Goal: Task Accomplishment & Management: Manage account settings

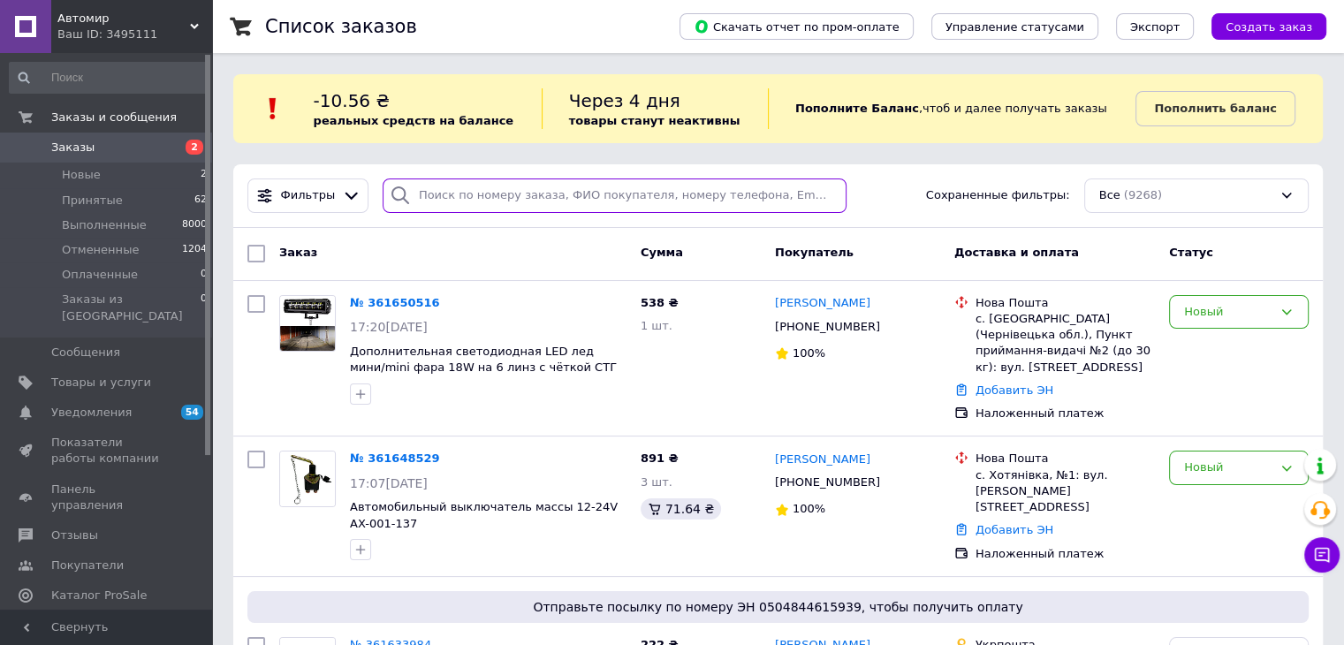
click at [524, 199] on input "search" at bounding box center [615, 196] width 464 height 34
paste input "[PERSON_NAME]"
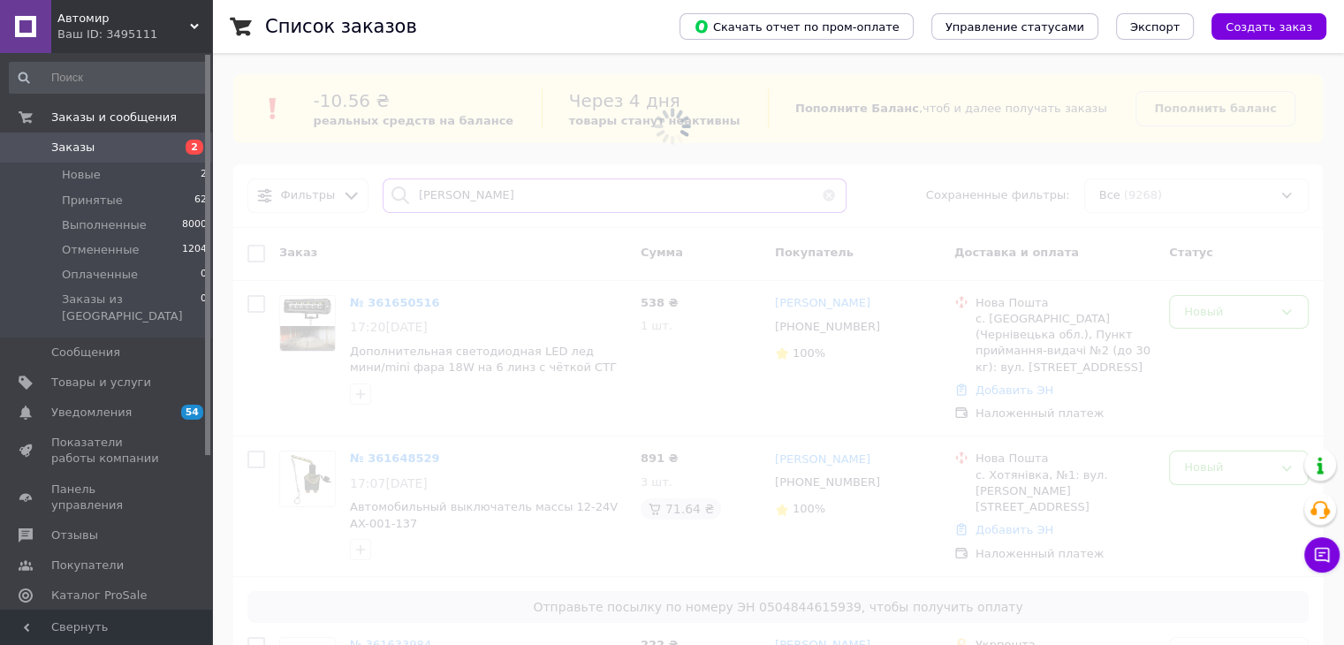
type input "[PERSON_NAME]"
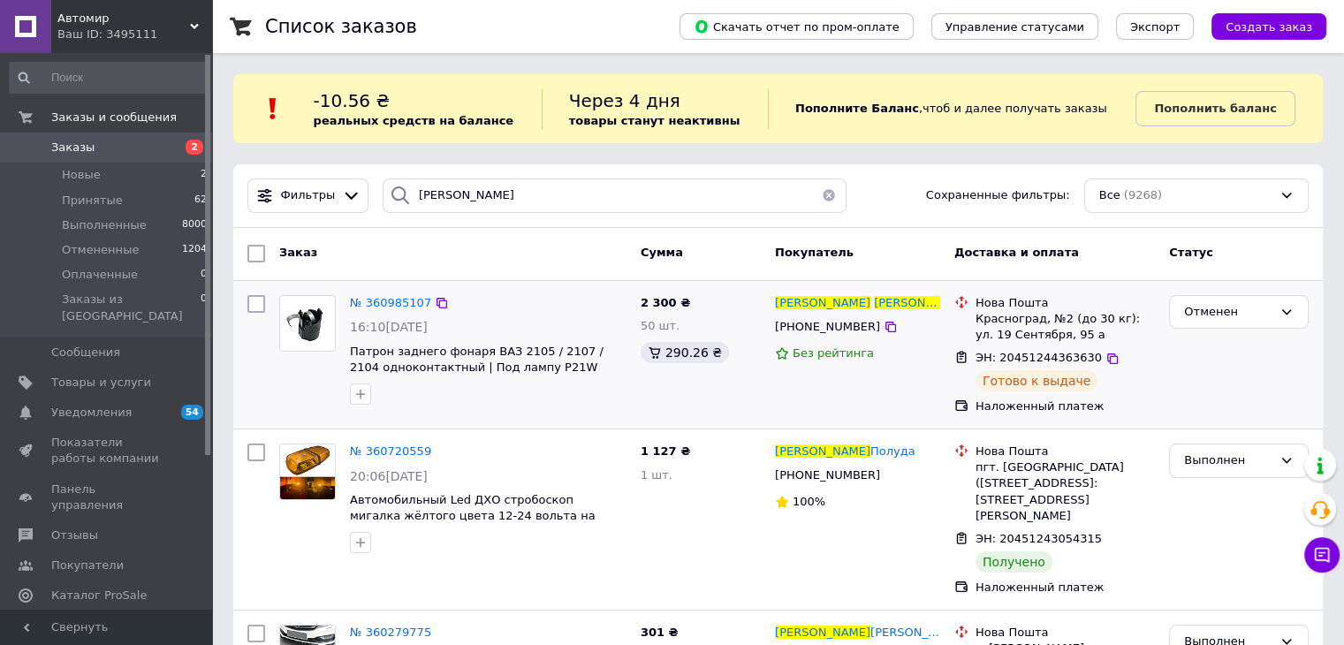
click at [857, 399] on div "[PERSON_NAME] [PHONE_NUMBER] Без рейтинга" at bounding box center [857, 354] width 179 height 133
click at [385, 308] on span "№ 360985107" at bounding box center [390, 302] width 81 height 13
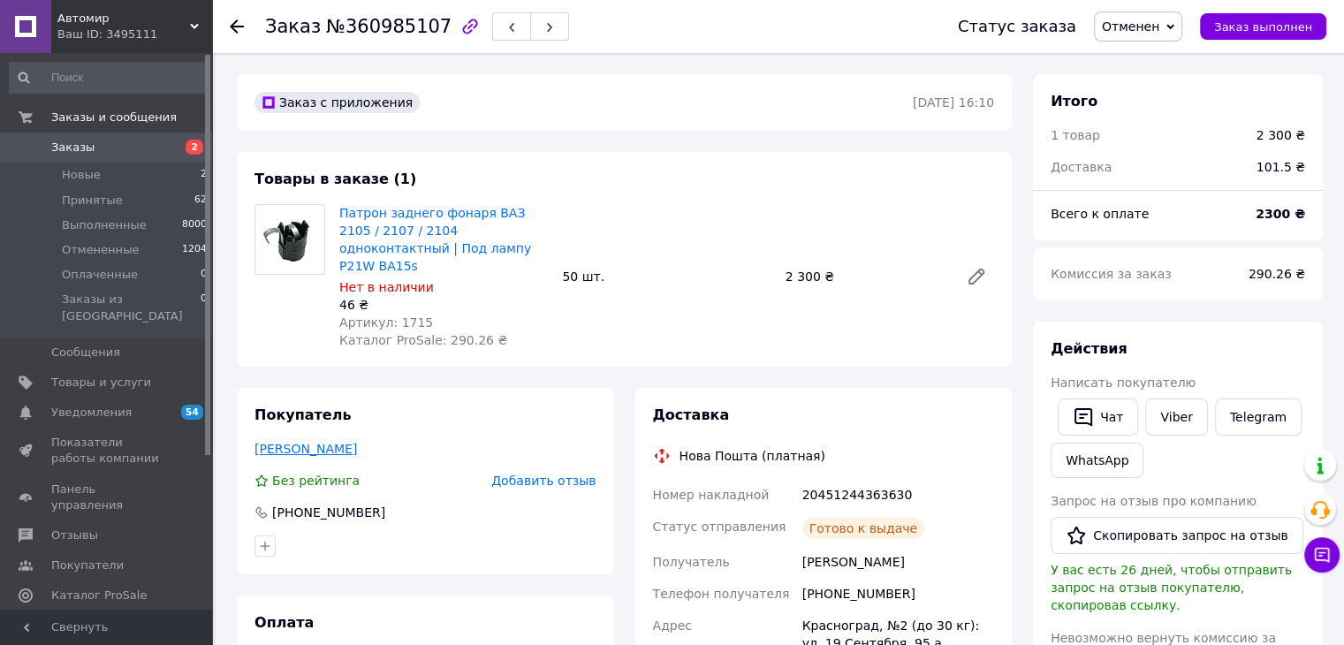
click at [348, 442] on link "[PERSON_NAME]" at bounding box center [306, 449] width 103 height 14
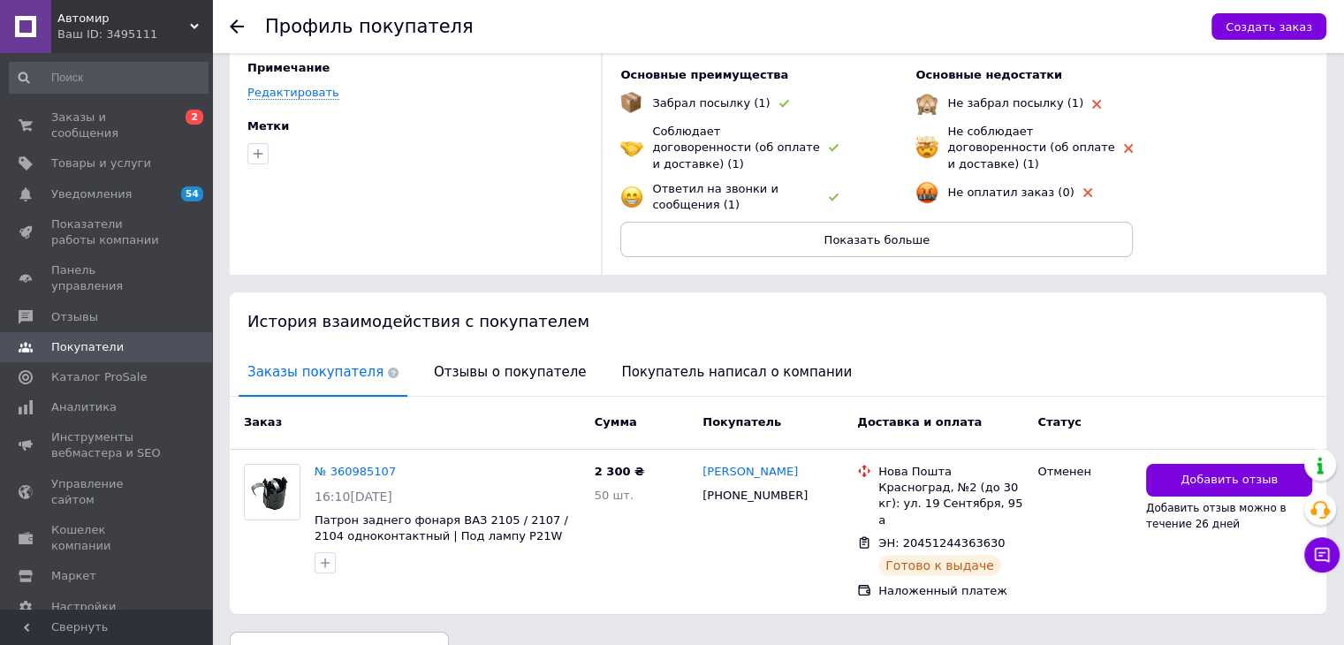
scroll to position [125, 0]
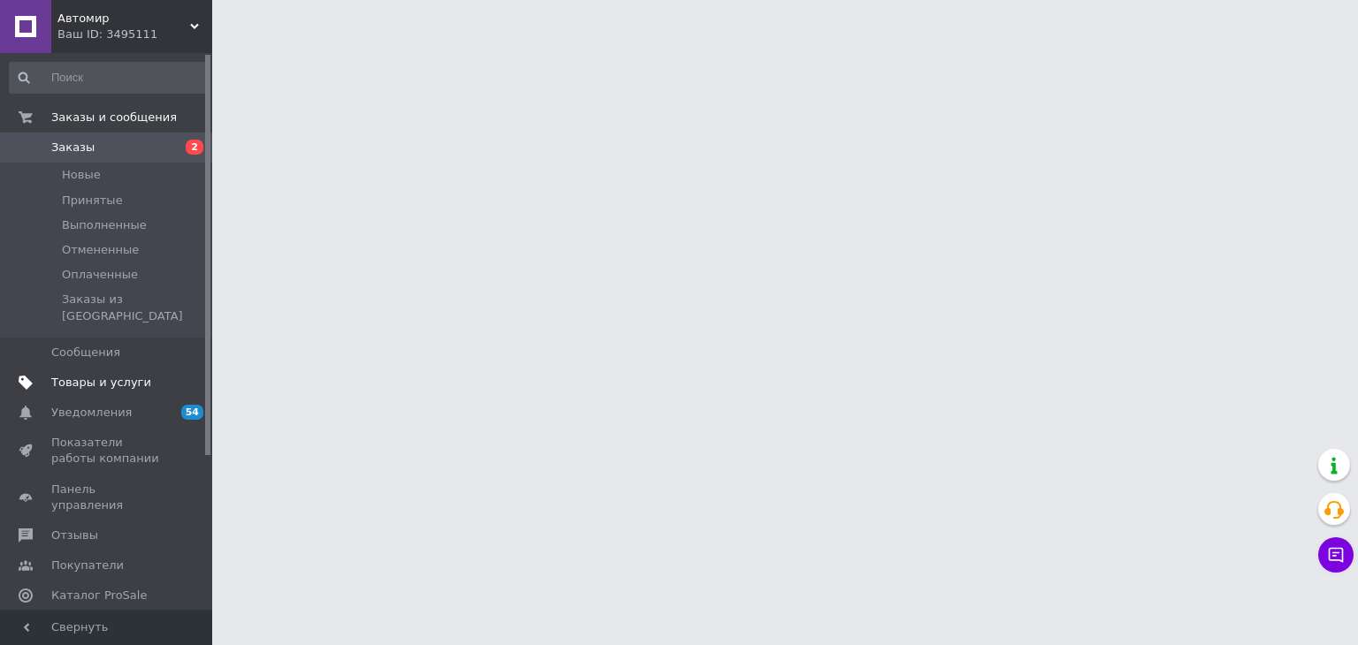
click at [169, 376] on link "Товары и услуги" at bounding box center [108, 383] width 217 height 30
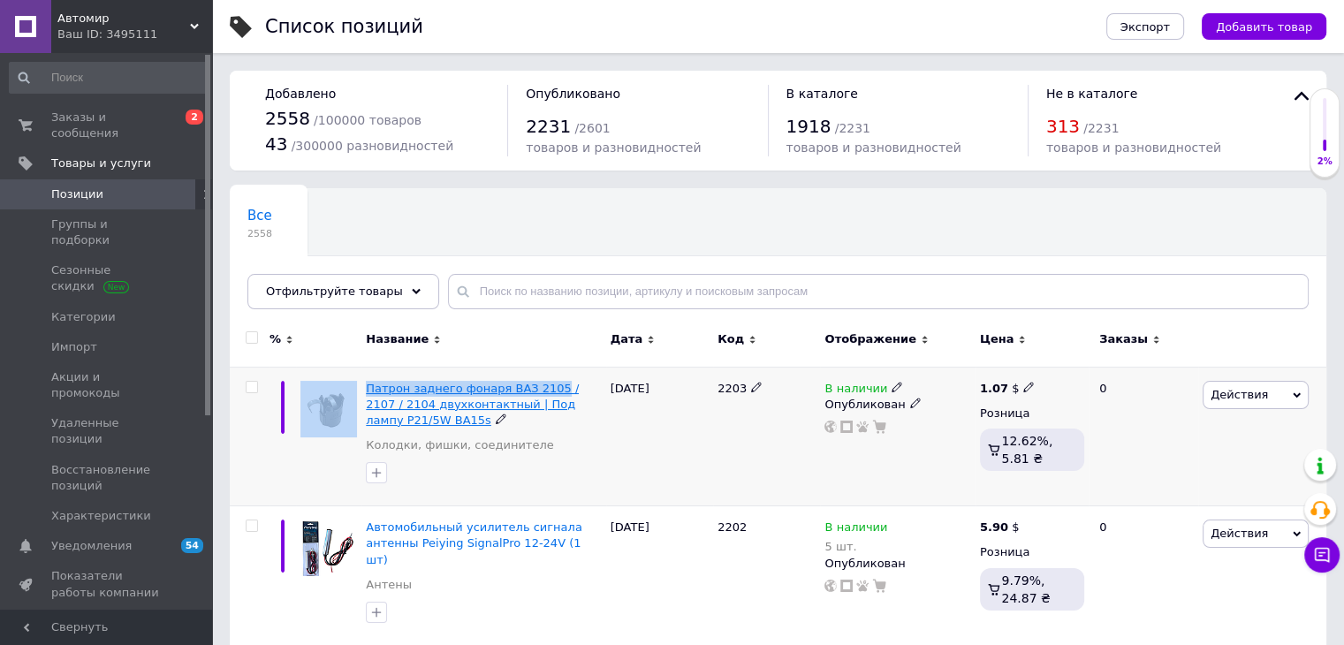
drag, startPoint x: 360, startPoint y: 387, endPoint x: 542, endPoint y: 386, distance: 182.1
click at [542, 386] on div "Патрон заднего фонаря ВАЗ 2105 / 2107 / 2104 двухконтактный | Под лампу P21/5W …" at bounding box center [778, 437] width 1097 height 140
copy div "Патрон заднего фонаря ВАЗ 2105"
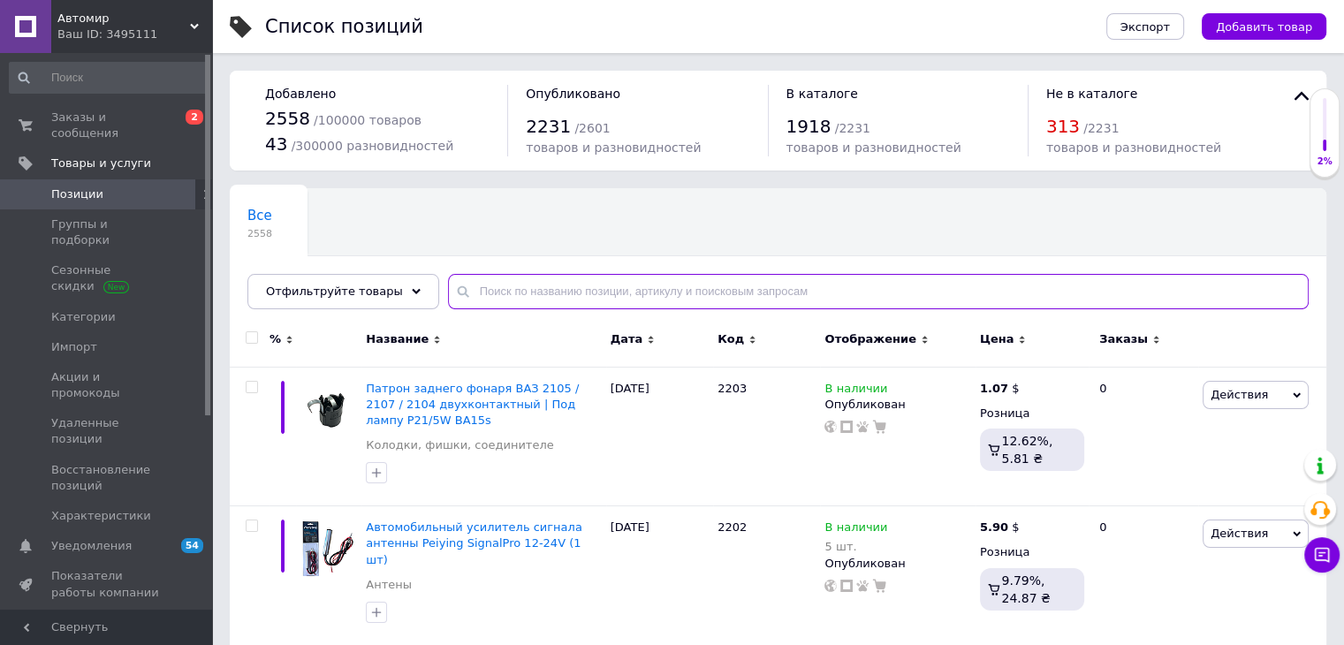
click at [846, 297] on input "text" at bounding box center [878, 291] width 861 height 35
paste input "Патрон заднего фонаря ВАЗ 2105"
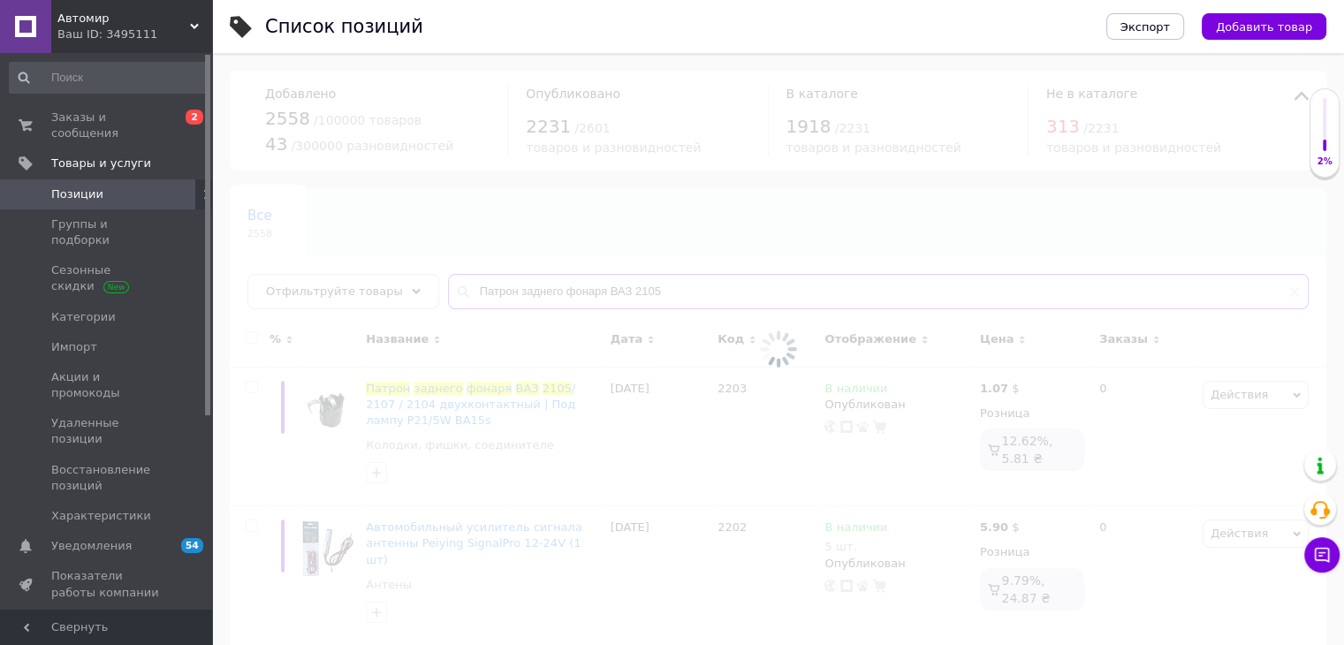
type input "Патрон заднего фонаря ВАЗ 2105"
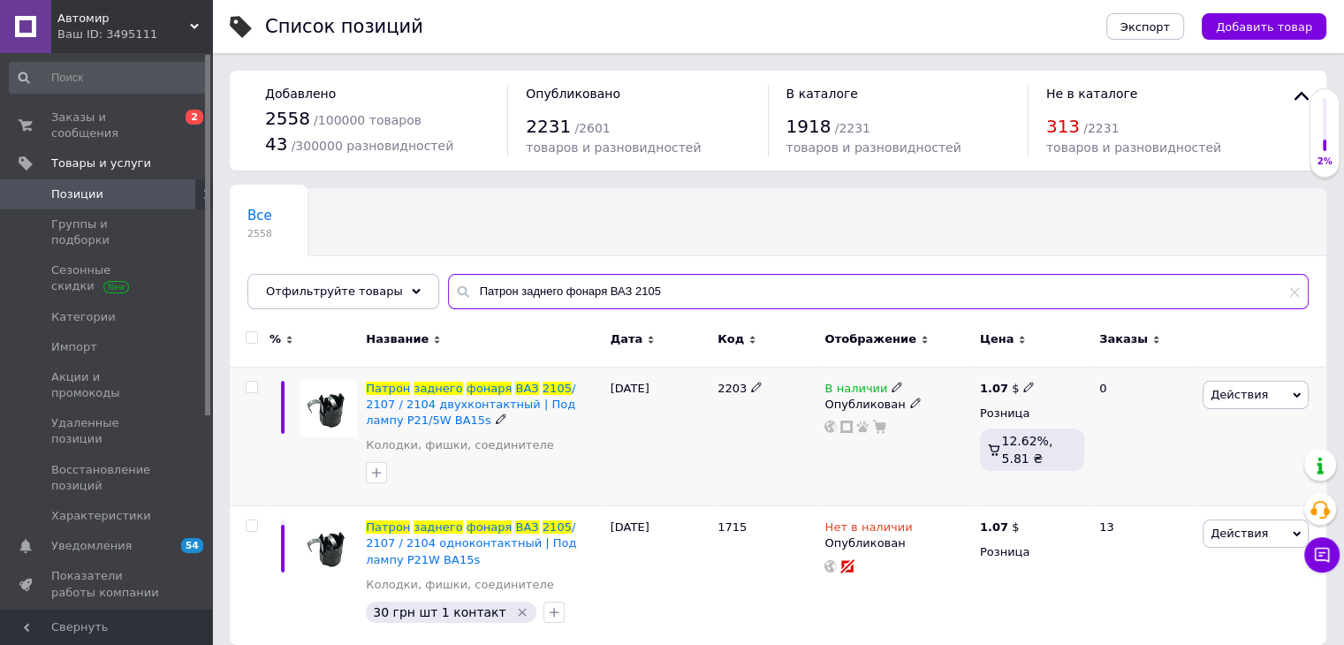
scroll to position [17, 0]
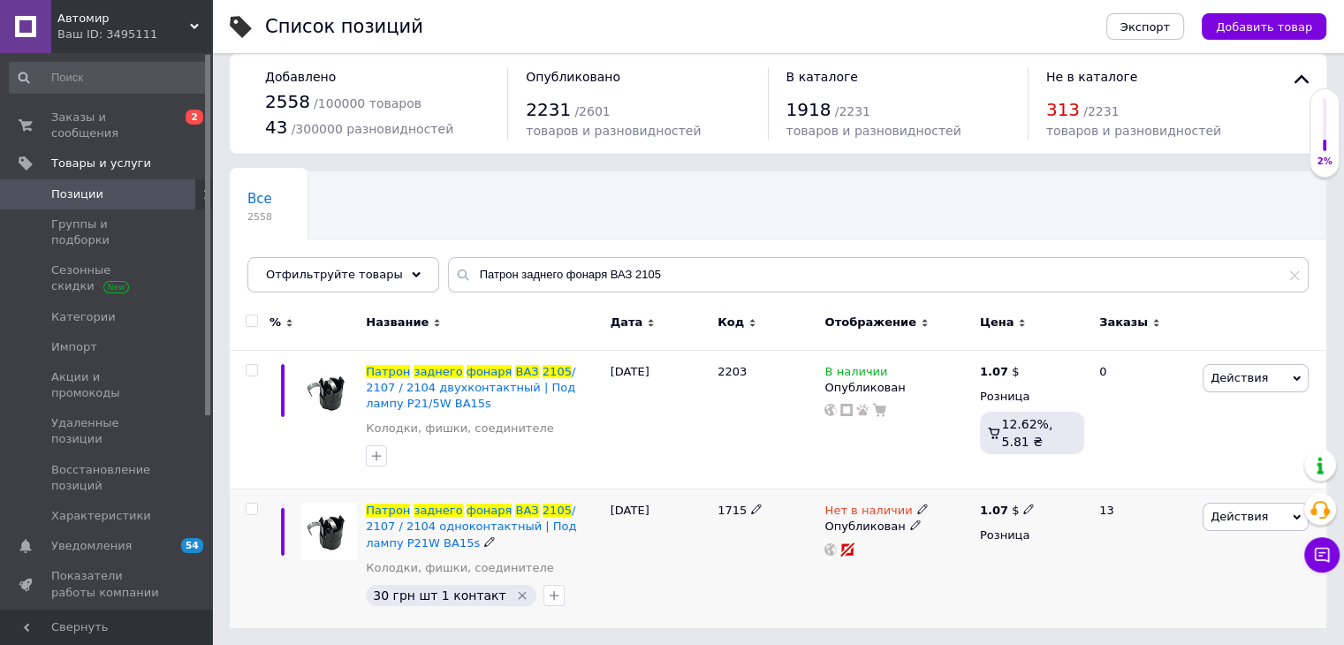
click at [918, 509] on icon at bounding box center [923, 509] width 11 height 11
click at [971, 522] on li "В наличии" at bounding box center [1017, 524] width 168 height 25
click at [732, 569] on div "1715" at bounding box center [766, 559] width 107 height 139
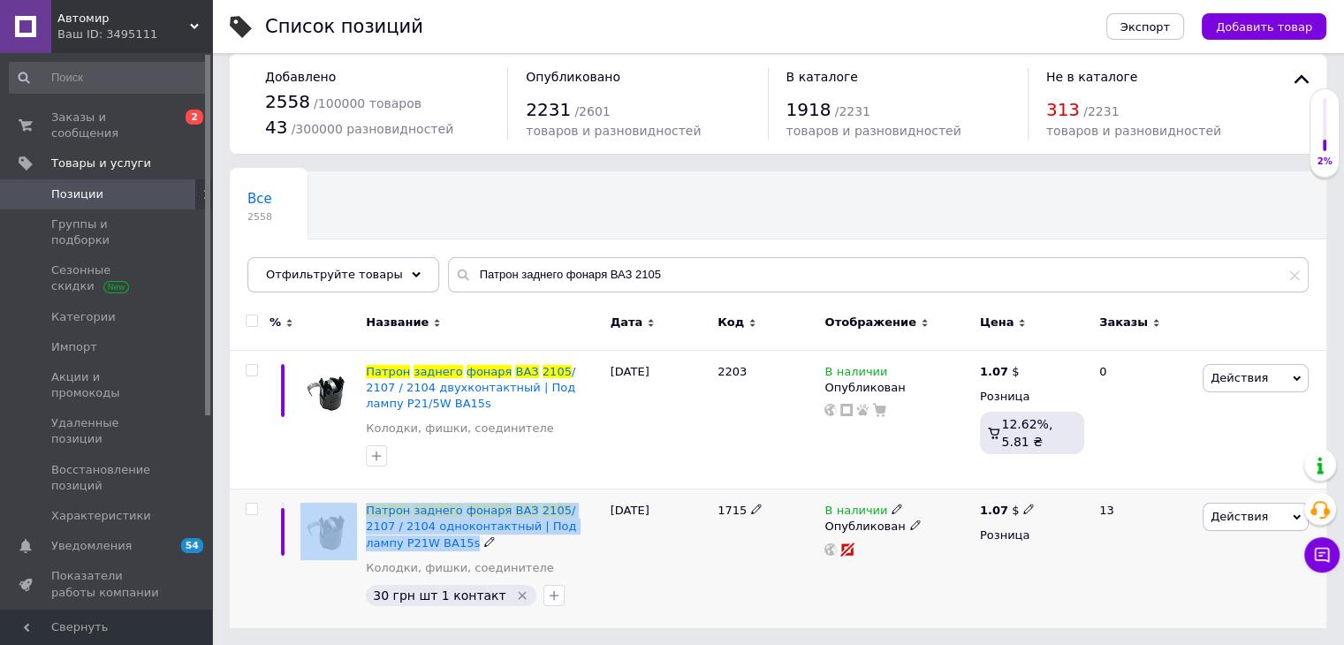
drag, startPoint x: 360, startPoint y: 505, endPoint x: 407, endPoint y: 539, distance: 58.2
click at [407, 539] on div "Патрон заднего фонаря ВАЗ 2105 / 2107 / 2104 одноконтактный | Под лампу P21W BA…" at bounding box center [778, 559] width 1097 height 139
copy div "Патрон заднего фонаря ВАЗ 2105 / 2107 / 2104 одноконтактный | Под лампу P21W BA…"
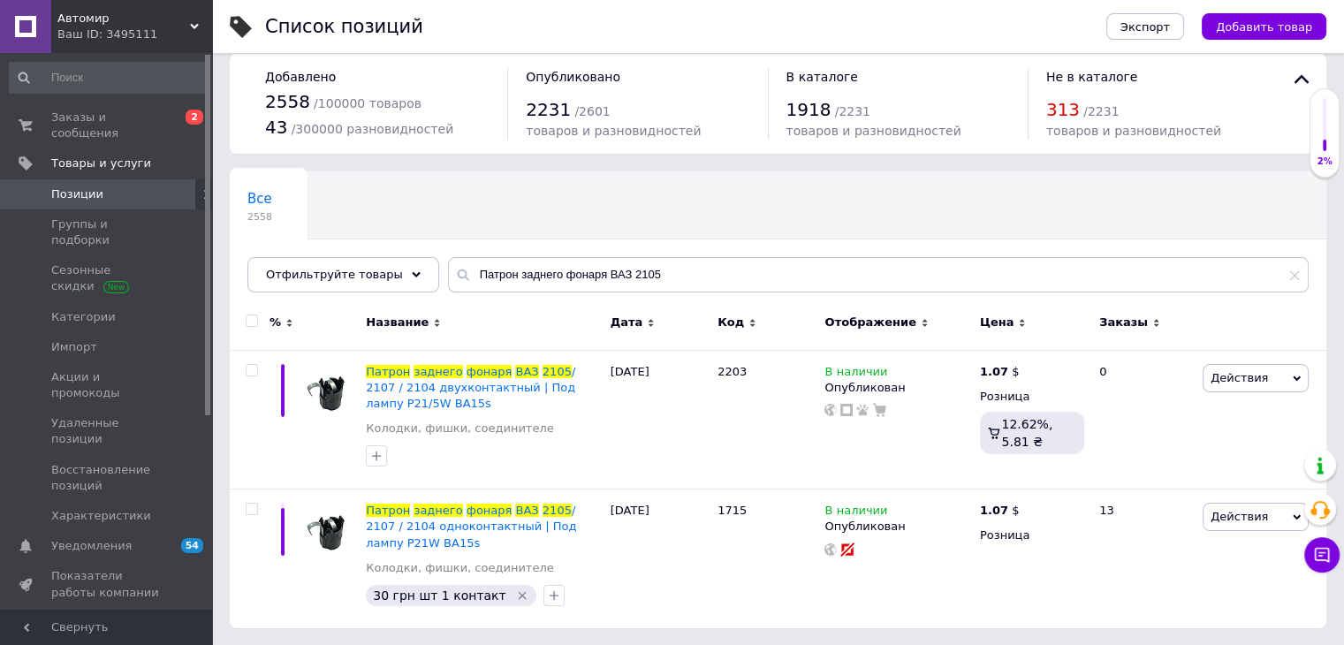
click at [732, 194] on div "Все 2558 Ok Отфильтровано... Сохранить" at bounding box center [778, 241] width 1097 height 146
click at [148, 118] on span "Заказы и сообщения" at bounding box center [107, 126] width 112 height 32
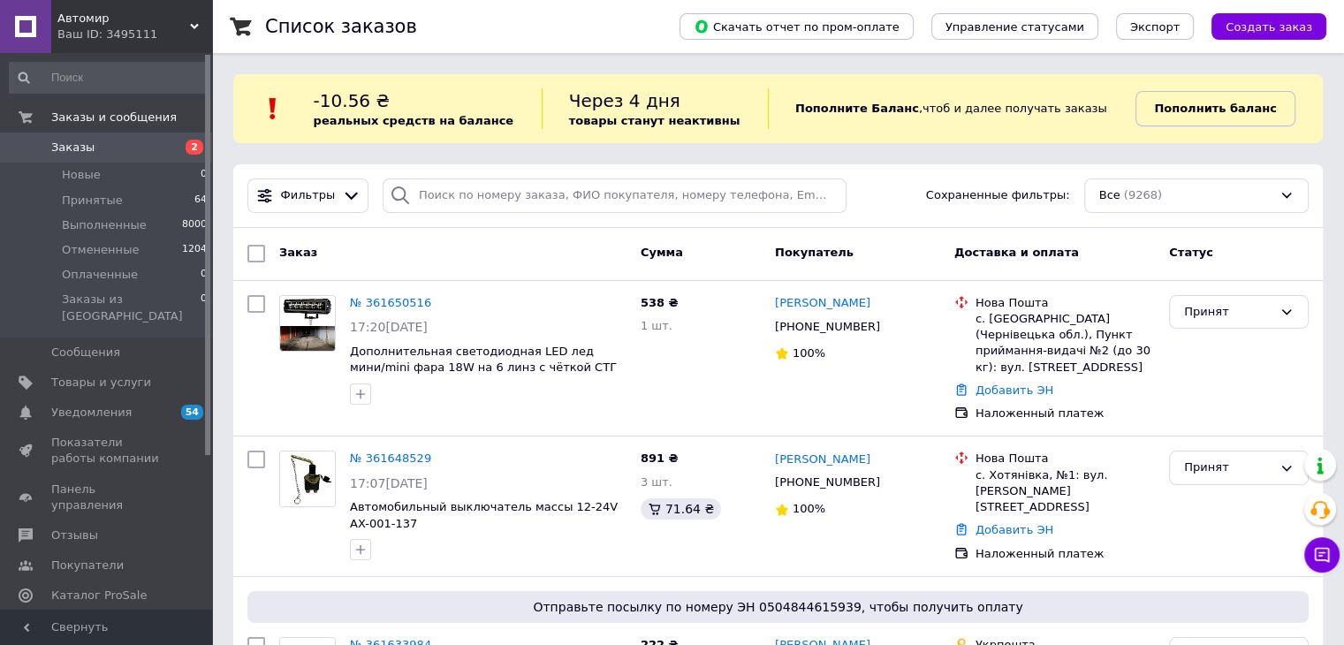
click at [1202, 119] on link "Пополнить баланс" at bounding box center [1215, 108] width 159 height 35
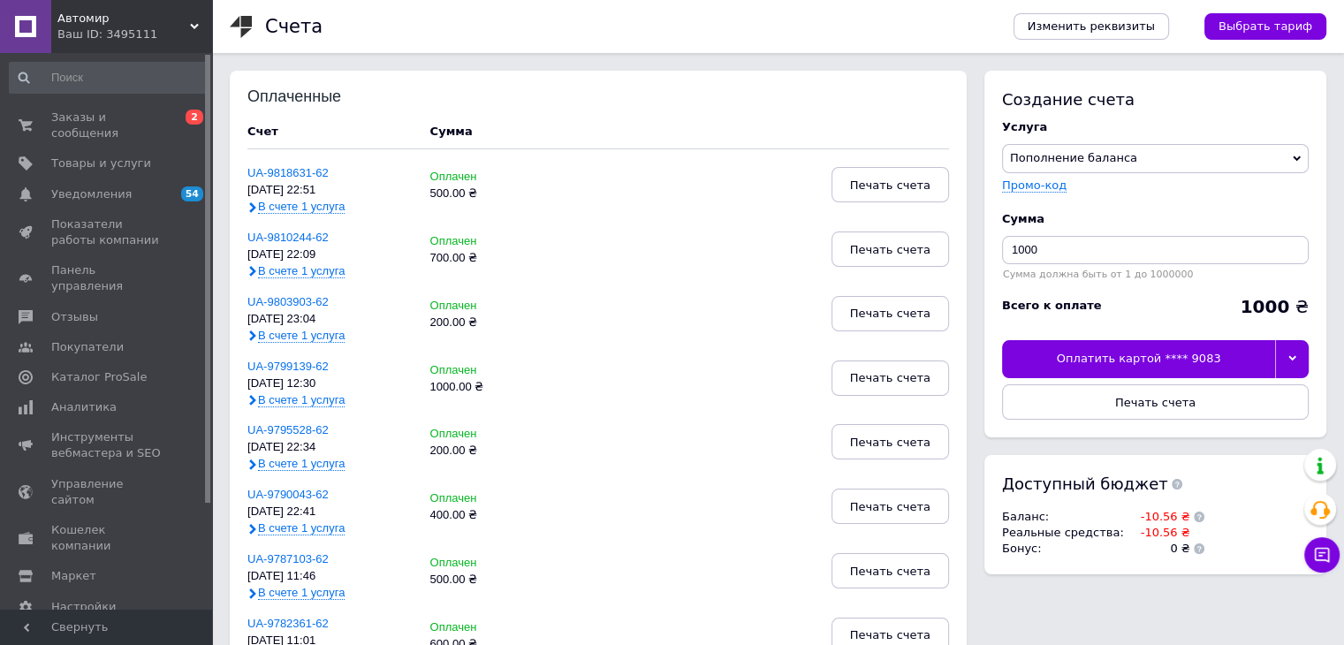
click at [1141, 352] on div "Оплатить картой **** 9083" at bounding box center [1138, 358] width 273 height 37
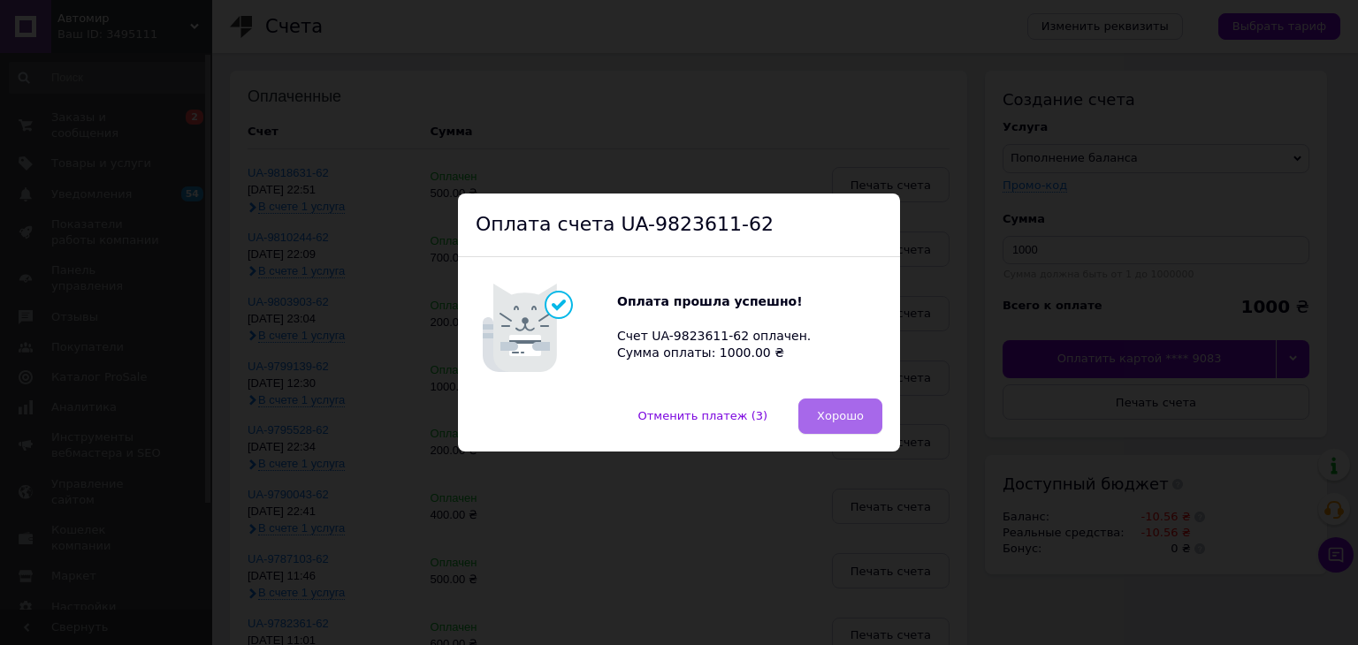
click at [832, 412] on span "Хорошо" at bounding box center [840, 415] width 47 height 13
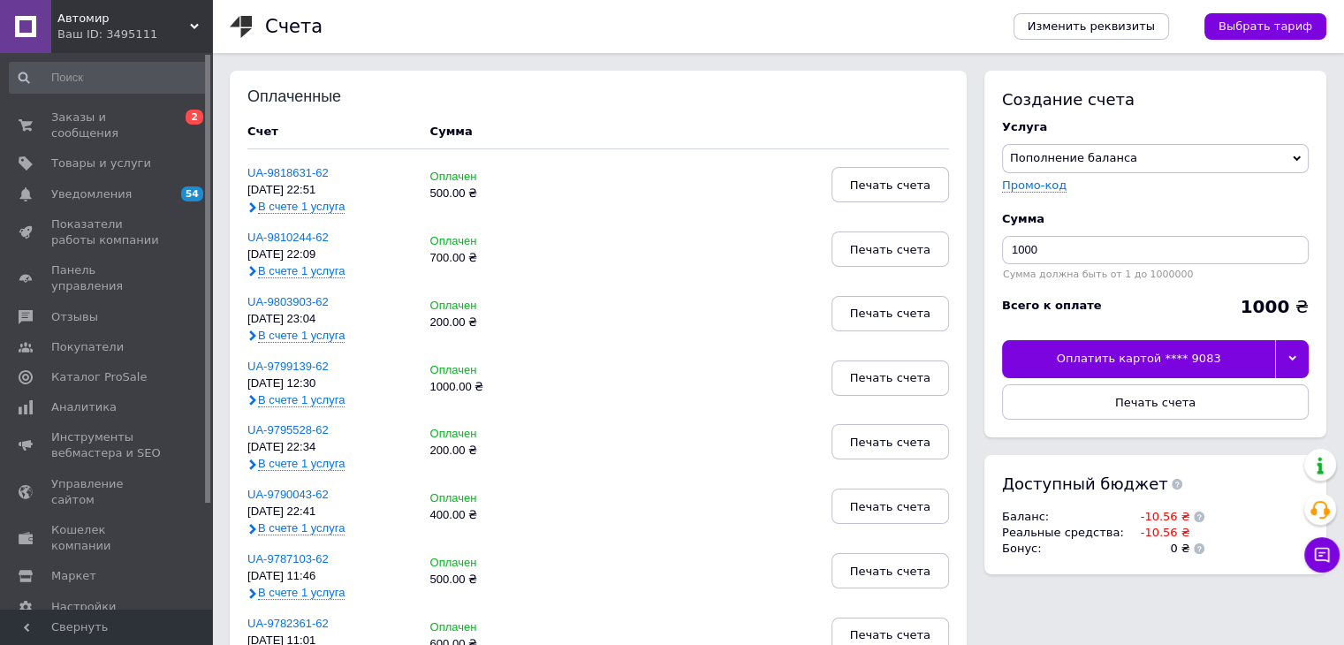
click at [110, 17] on span "Автомир" at bounding box center [123, 19] width 133 height 16
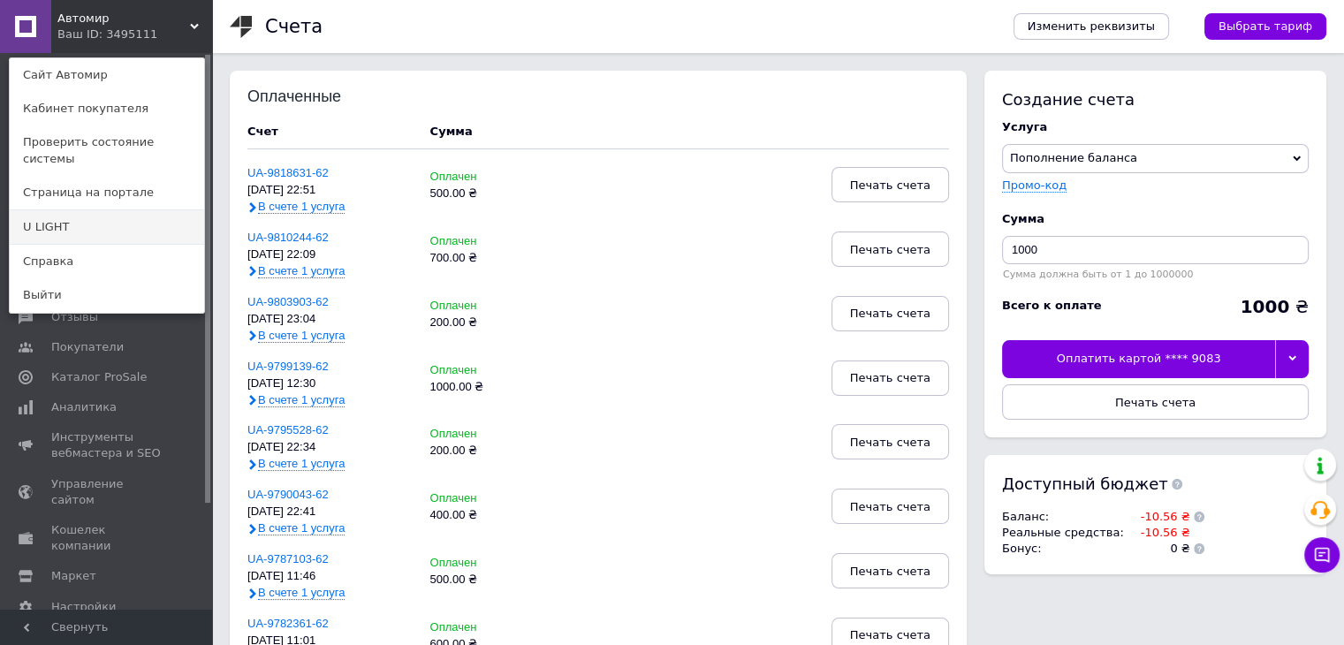
click at [114, 210] on link "U LIGHT" at bounding box center [107, 227] width 194 height 34
